Goal: Task Accomplishment & Management: Use online tool/utility

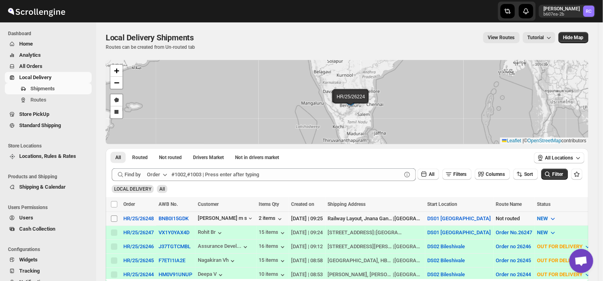
click at [112, 219] on input "Select shipment" at bounding box center [114, 219] width 6 height 6
checkbox input "true"
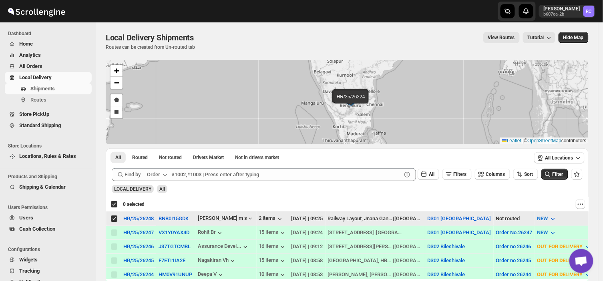
checkbox input "true"
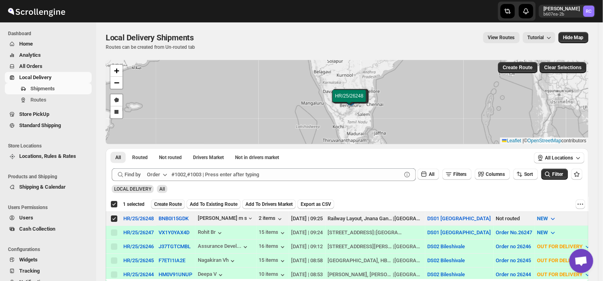
click at [164, 203] on span "Create Route" at bounding box center [168, 204] width 28 height 6
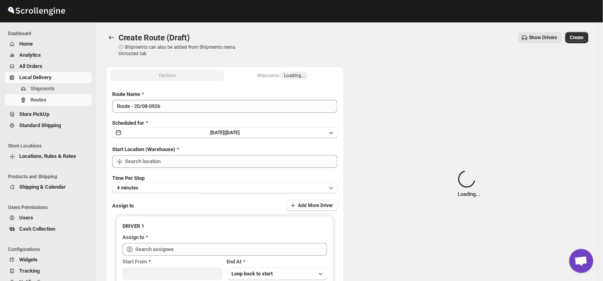
type input "DS01 [GEOGRAPHIC_DATA]"
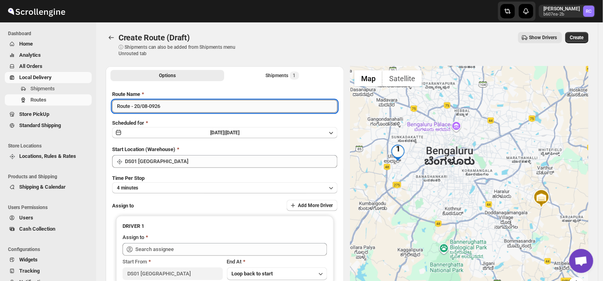
click at [165, 105] on input "Route - 20/08-0926" at bounding box center [224, 106] width 225 height 13
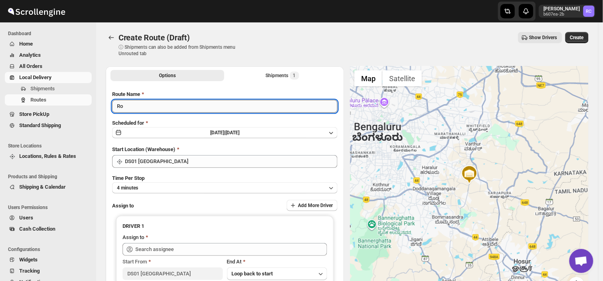
type input "R"
type input "Order no 26248"
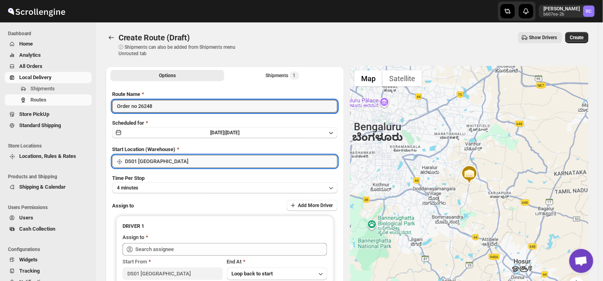
click at [163, 159] on input "DS01 [GEOGRAPHIC_DATA]" at bounding box center [231, 161] width 213 height 13
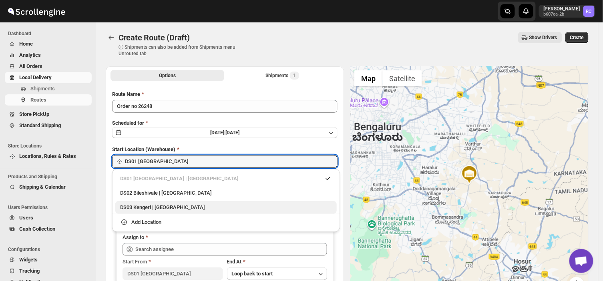
click at [150, 207] on div "DS03 Kengeri | [GEOGRAPHIC_DATA]" at bounding box center [226, 208] width 212 height 8
type input "DS03 Kengeri"
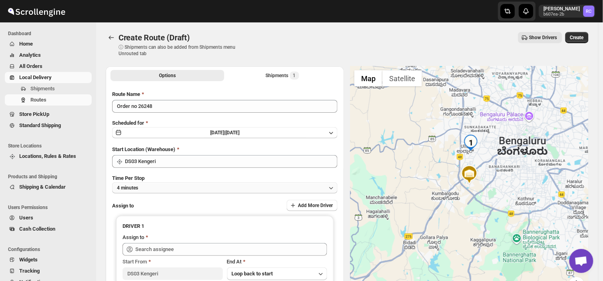
click at [150, 184] on button "4 minutes" at bounding box center [224, 188] width 225 height 11
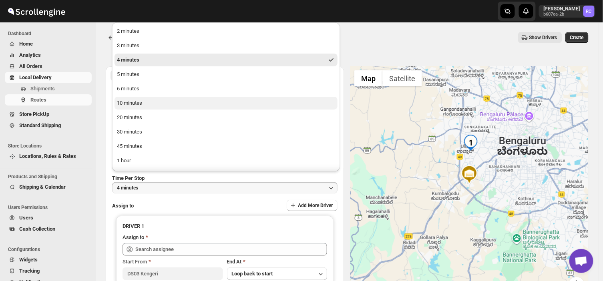
click at [133, 102] on div "10 minutes" at bounding box center [129, 103] width 25 height 8
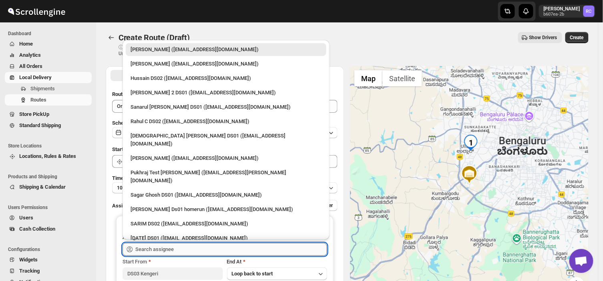
click at [182, 251] on input "text" at bounding box center [231, 249] width 192 height 13
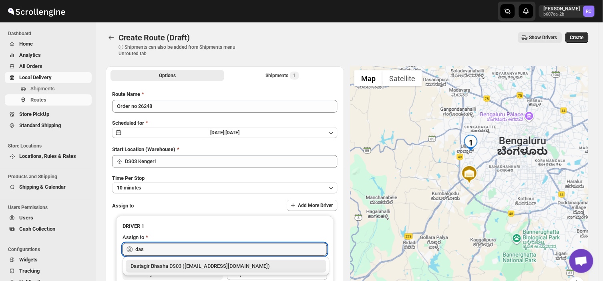
click at [191, 266] on div "Dastagir Bhasha DS03 ([EMAIL_ADDRESS][DOMAIN_NAME])" at bounding box center [225, 267] width 191 height 8
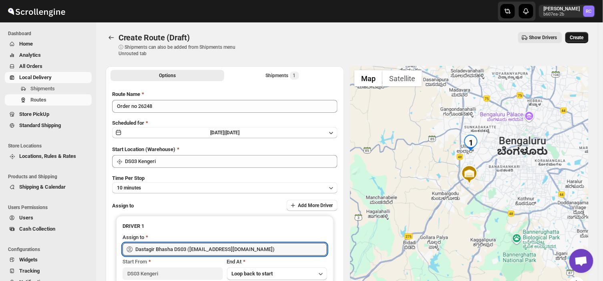
type input "Dastagir Bhasha DS03 ([EMAIL_ADDRESS][DOMAIN_NAME])"
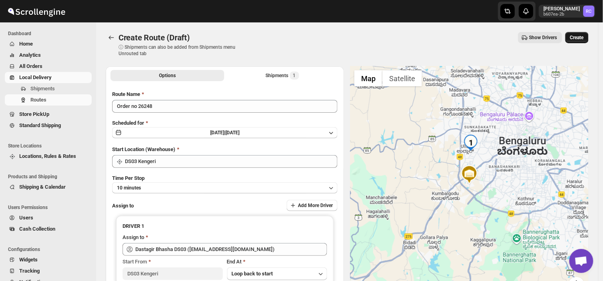
click at [578, 37] on span "Create" at bounding box center [577, 37] width 14 height 6
